Goal: Understand process/instructions: Learn how to perform a task or action

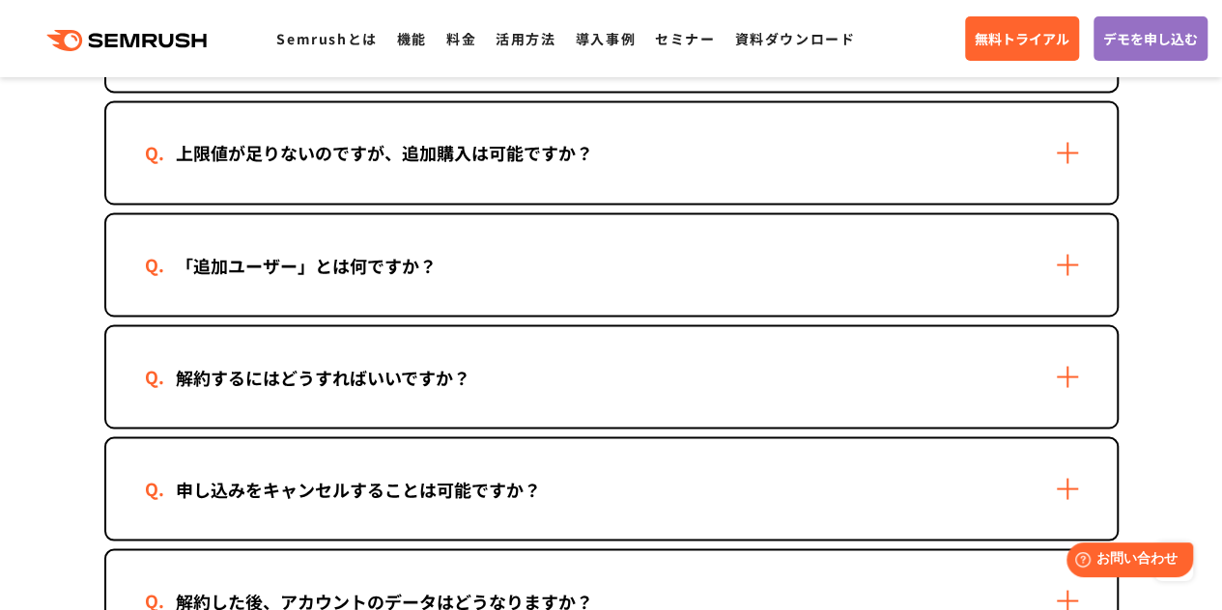
scroll to position [1642, 0]
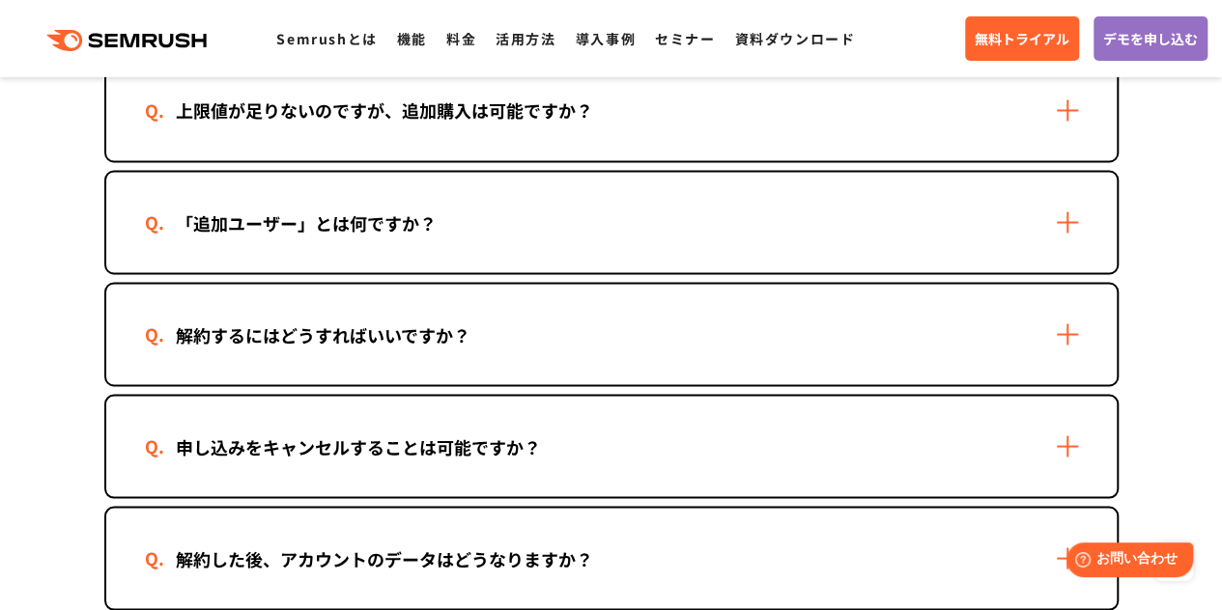
click at [485, 316] on div "解約するにはどうすればいいですか？" at bounding box center [611, 334] width 1010 height 100
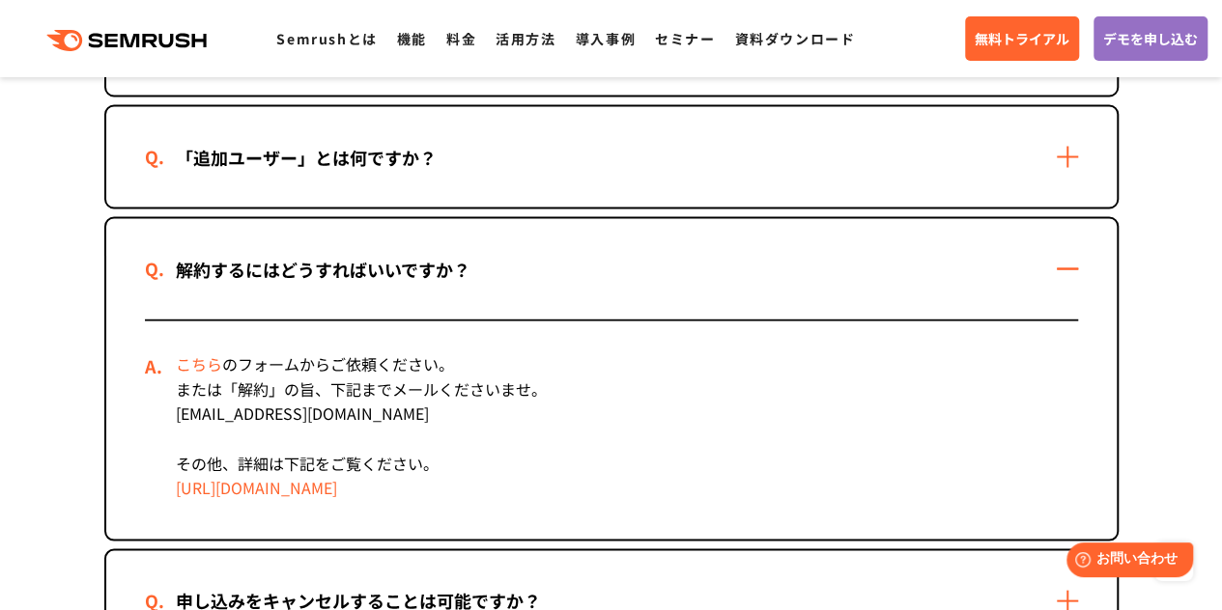
scroll to position [1738, 0]
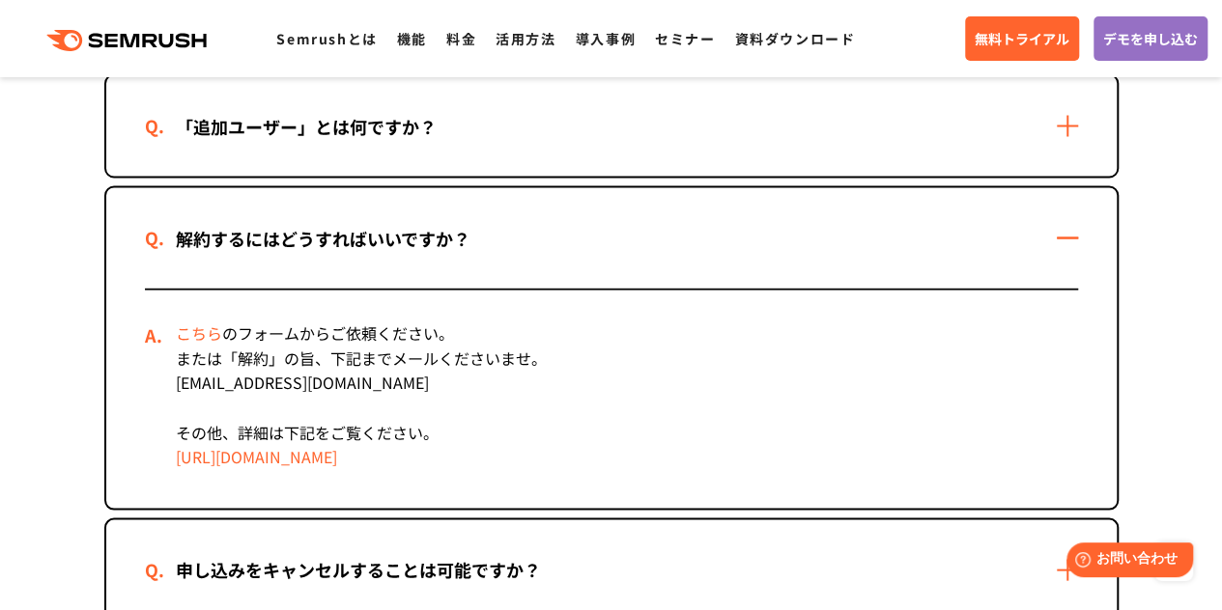
click at [209, 335] on link "こちら" at bounding box center [199, 332] width 46 height 23
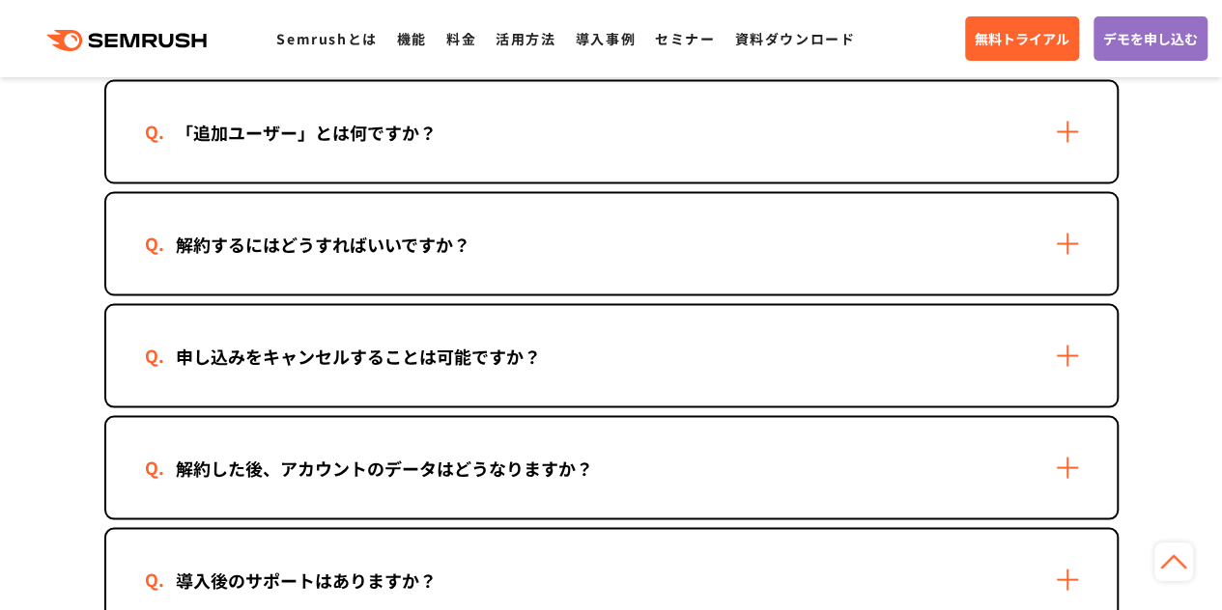
scroll to position [1738, 0]
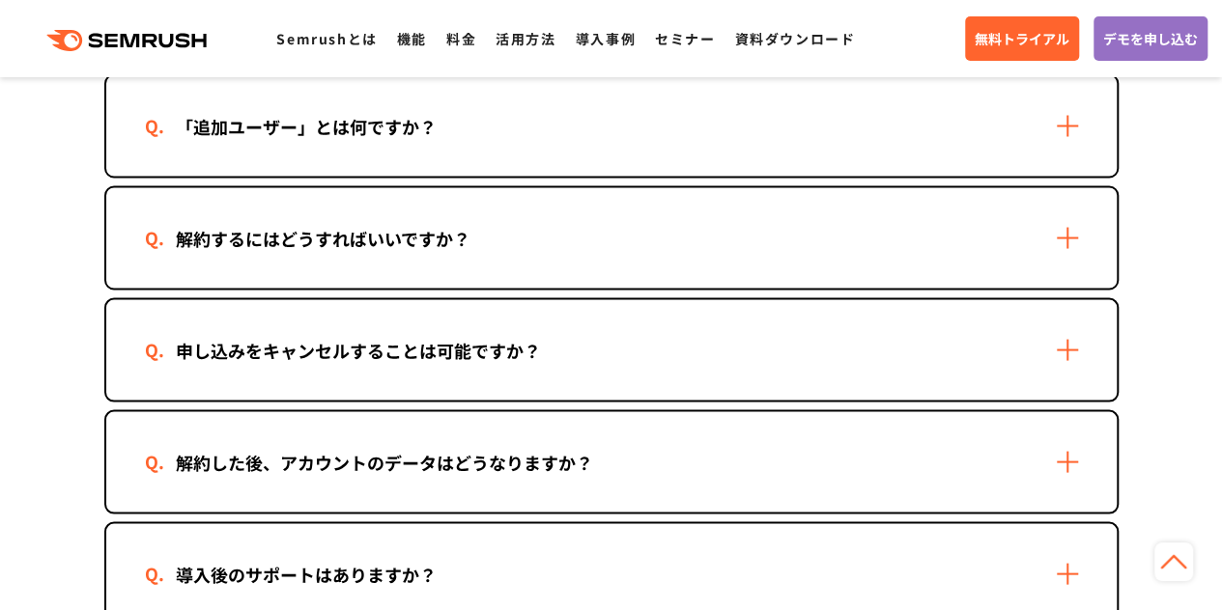
click at [363, 251] on div "解約するにはどうすればいいですか？" at bounding box center [611, 237] width 1010 height 100
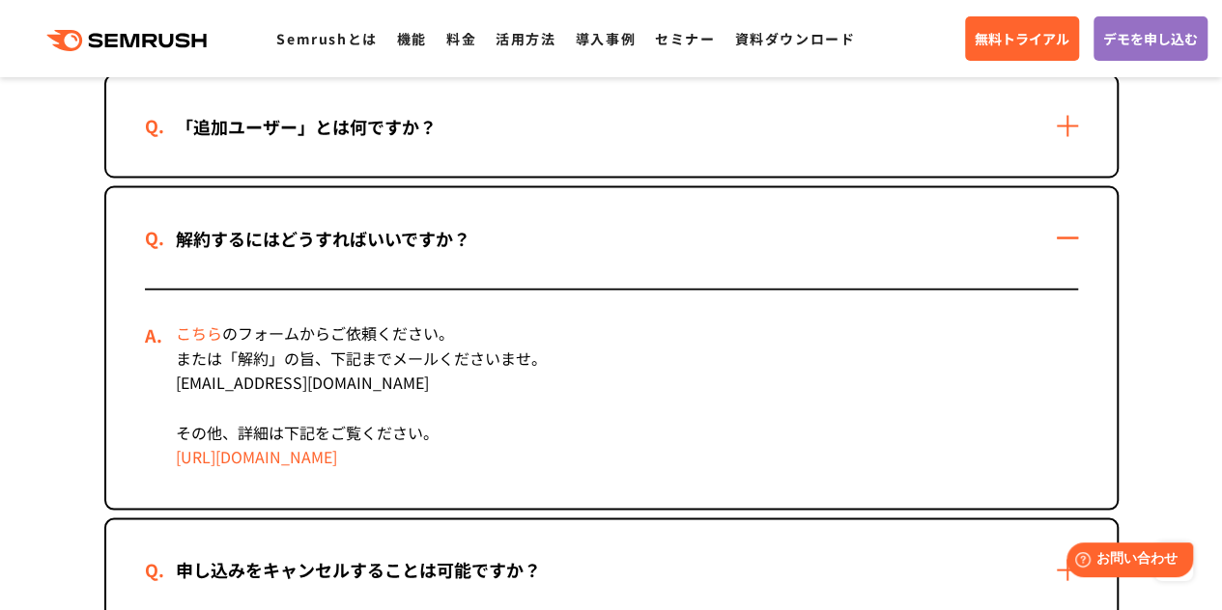
scroll to position [1835, 0]
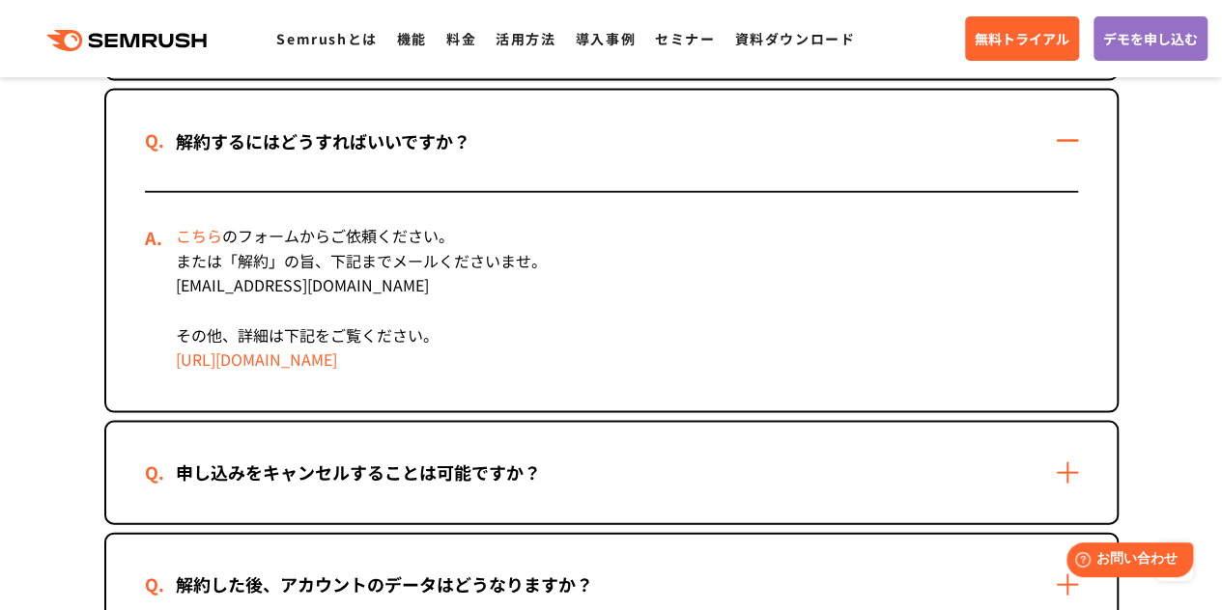
click at [280, 355] on link "[URL][DOMAIN_NAME]" at bounding box center [256, 359] width 161 height 23
